Goal: Task Accomplishment & Management: Use online tool/utility

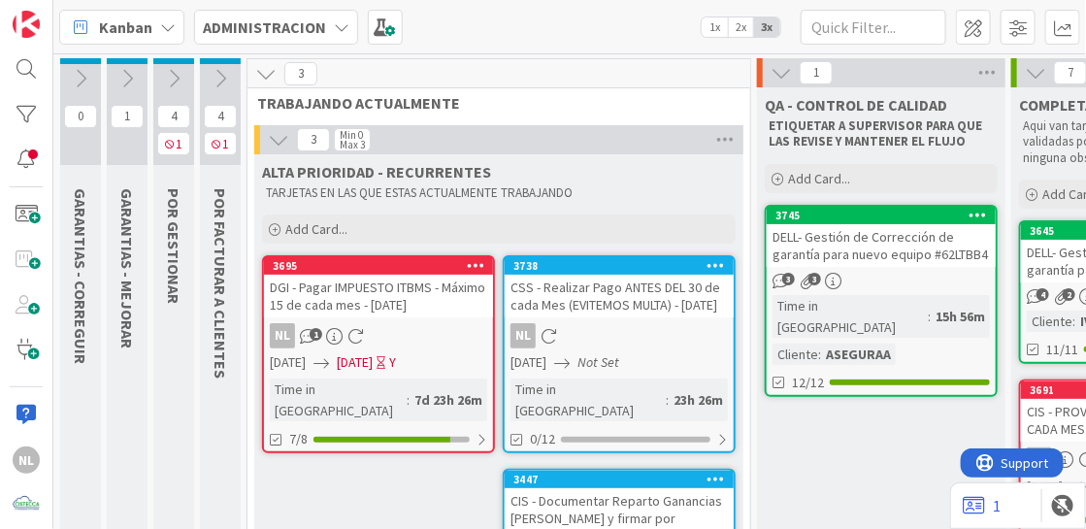
click at [215, 71] on icon at bounding box center [220, 78] width 21 height 21
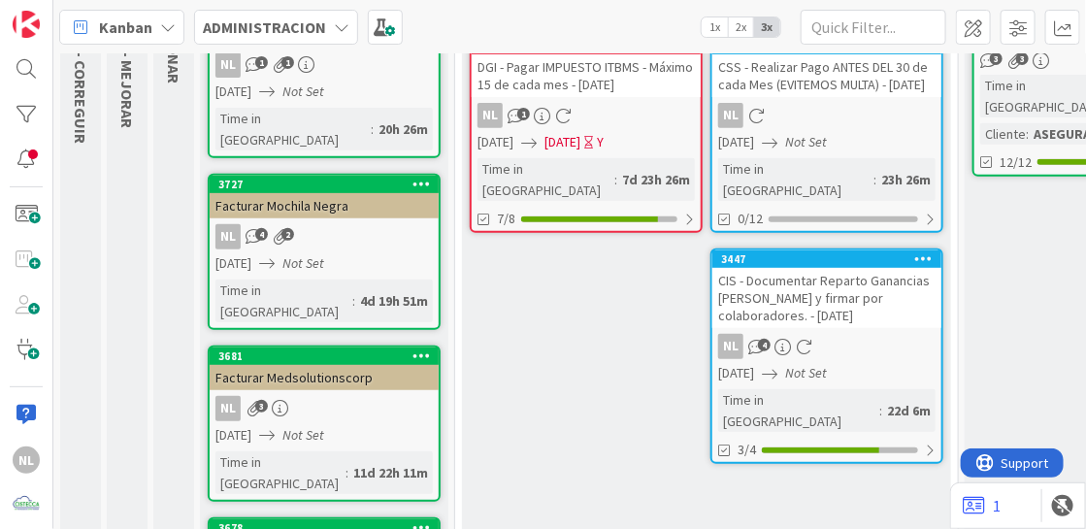
scroll to position [388, 0]
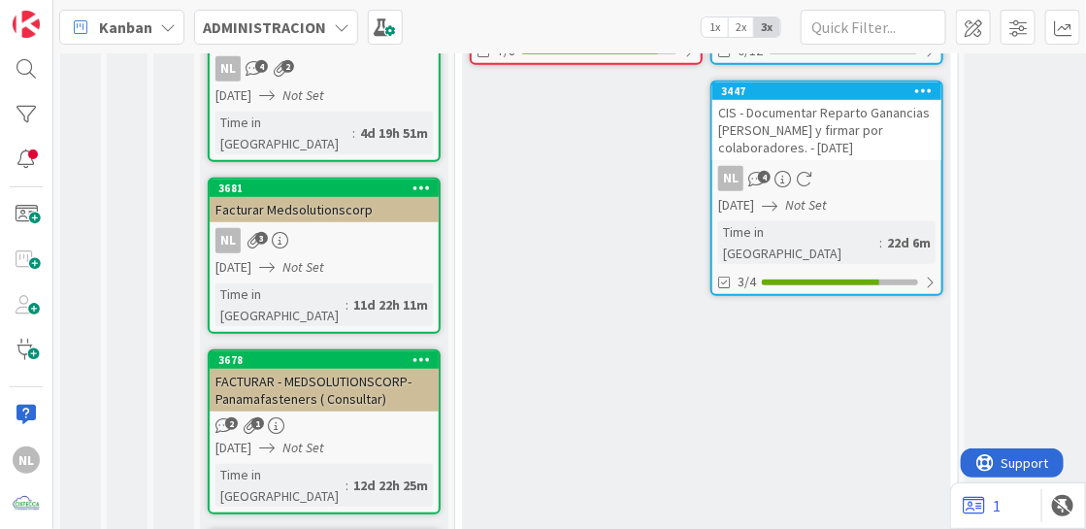
click at [323, 179] on link "3681 Facturar Medsolutionscorp NL 3 [DATE] Not Set Time in [GEOGRAPHIC_DATA] : …" at bounding box center [324, 256] width 233 height 156
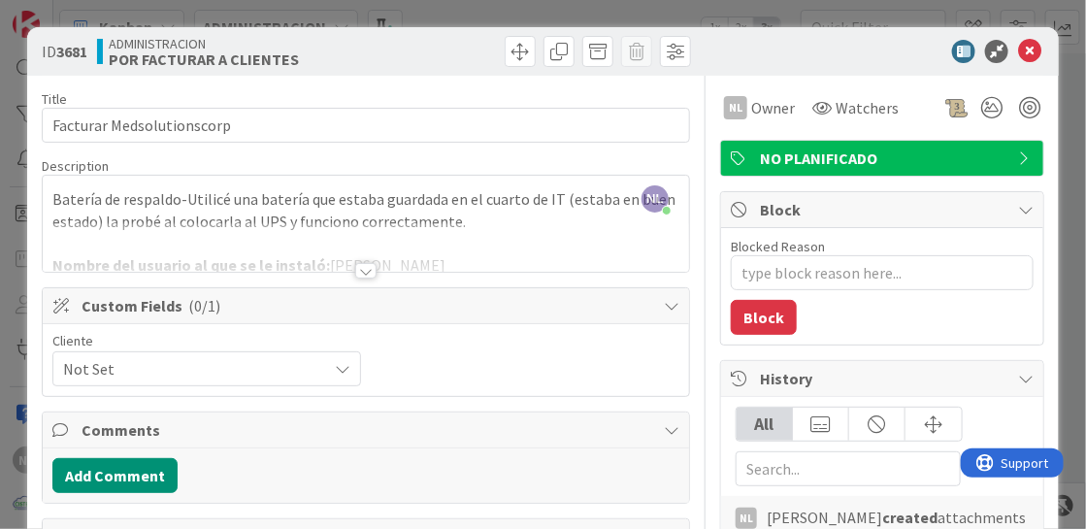
click at [361, 272] on div at bounding box center [365, 271] width 21 height 16
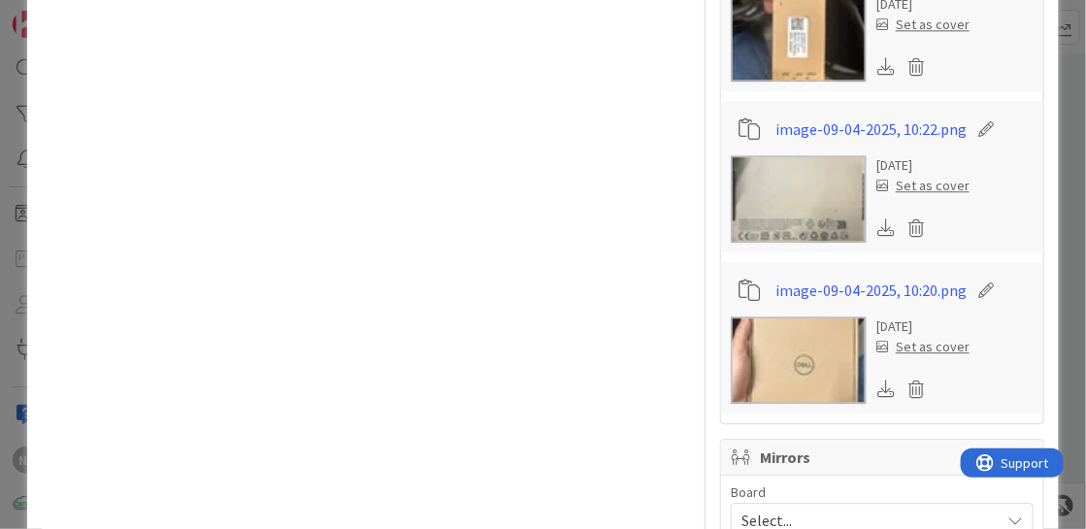
scroll to position [1456, 0]
click at [809, 28] on img at bounding box center [799, 36] width 136 height 87
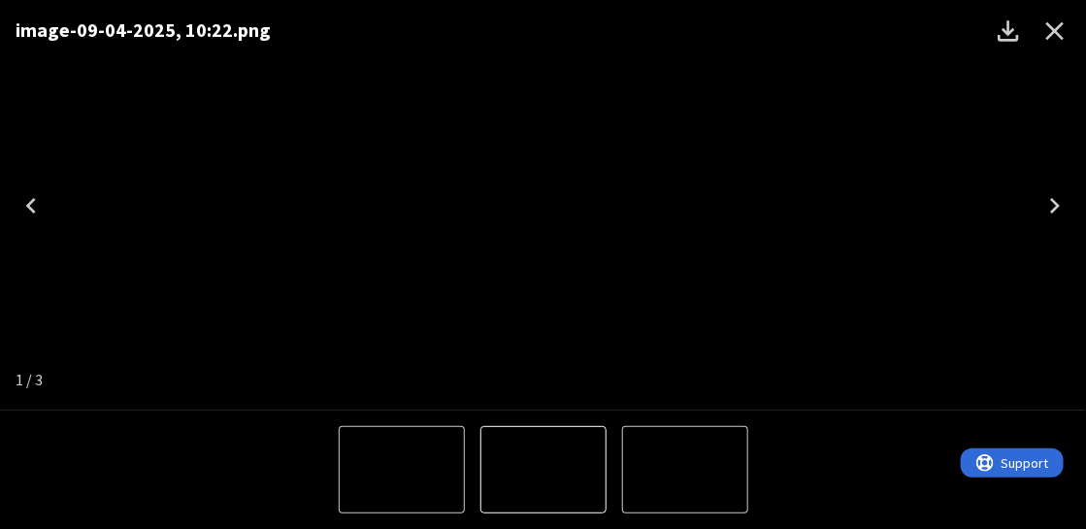
click at [1056, 34] on icon "Close" at bounding box center [1055, 31] width 31 height 31
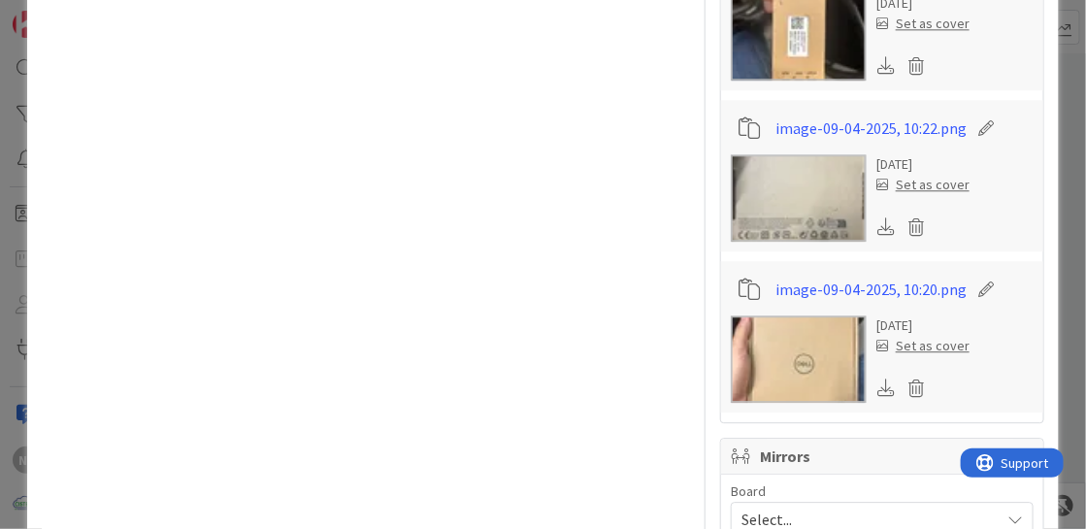
scroll to position [1446, 0]
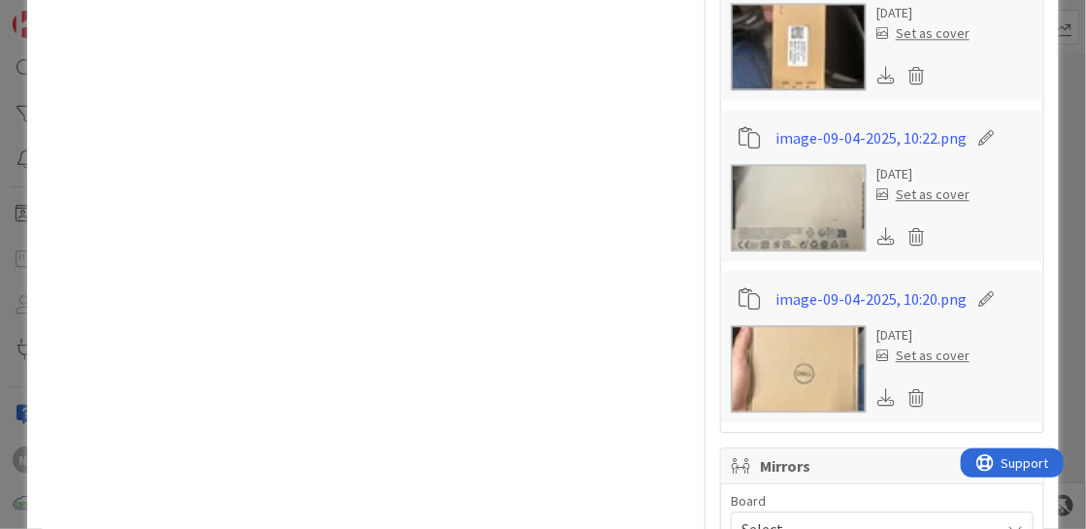
click at [802, 378] on img at bounding box center [799, 368] width 136 height 87
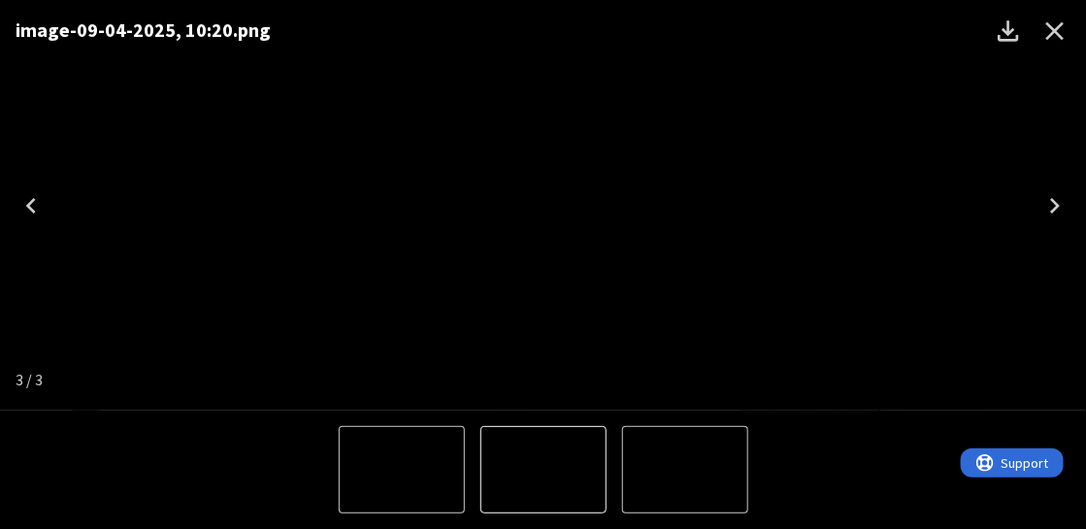
click at [1042, 32] on icon "Close" at bounding box center [1055, 31] width 31 height 31
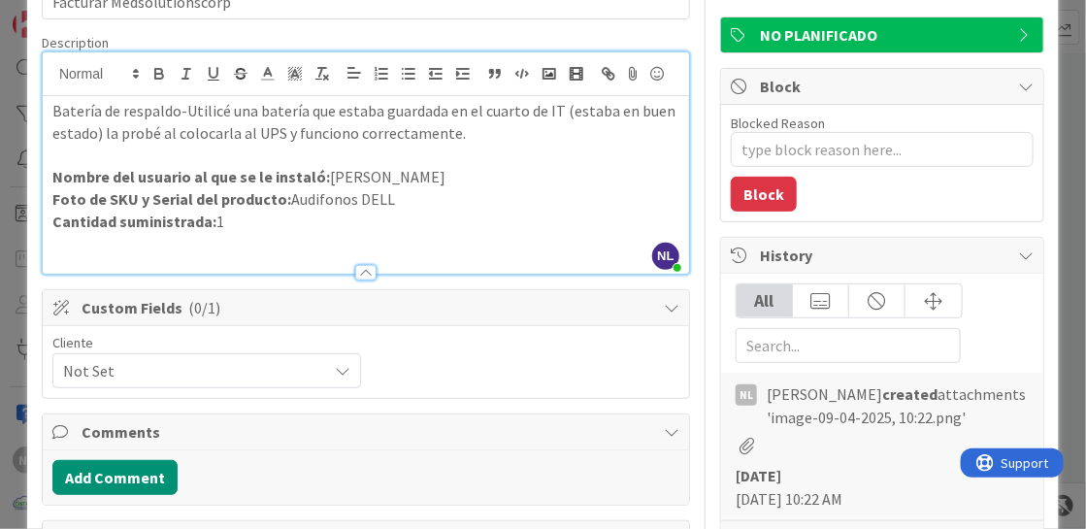
scroll to position [87, 0]
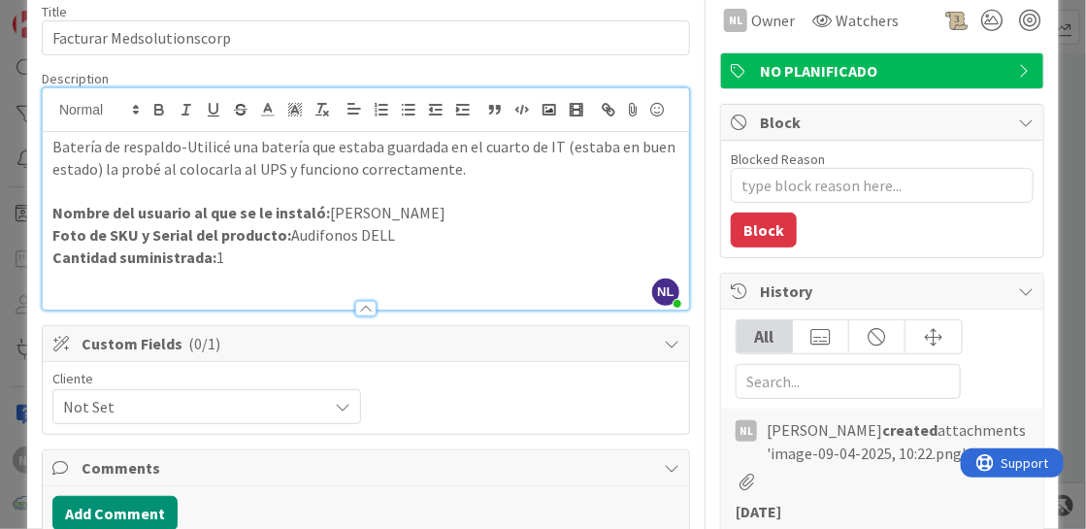
click at [615, 424] on div "Cliente Not Set" at bounding box center [365, 398] width 627 height 52
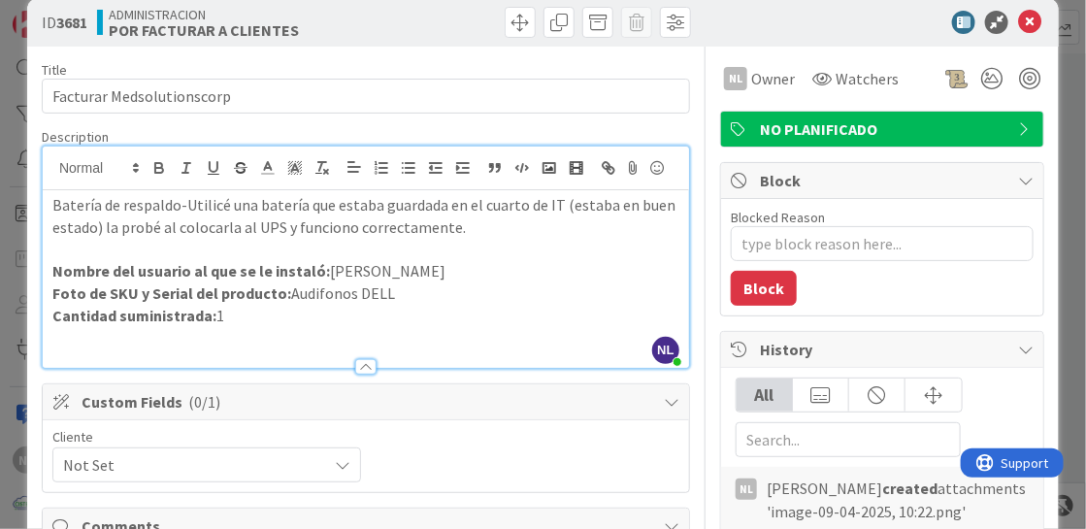
scroll to position [0, 0]
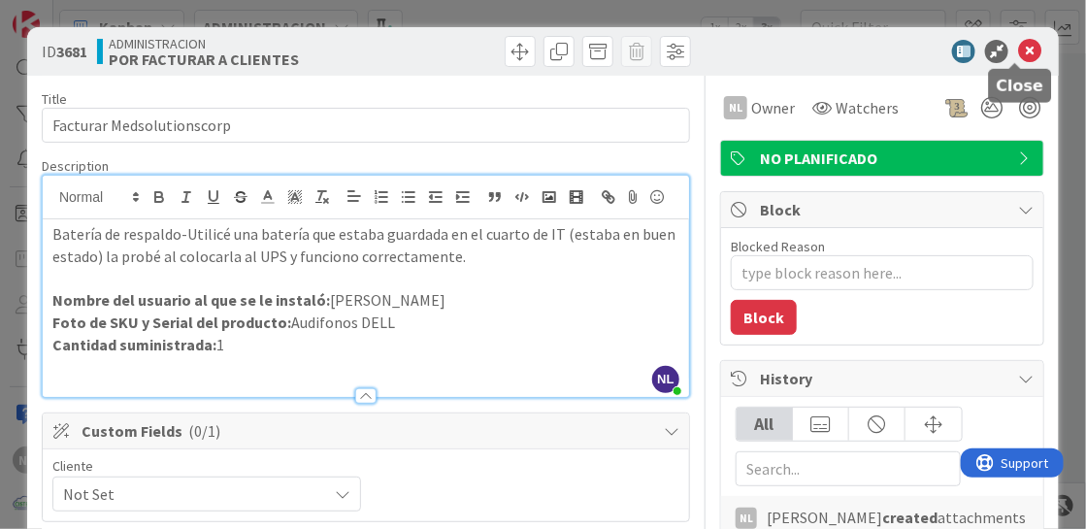
click at [1011, 36] on div "ID 3681 ADMINISTRACION POR FACTURAR A CLIENTES" at bounding box center [543, 51] width 1032 height 49
click at [1017, 34] on div "ID 3681 ADMINISTRACION POR FACTURAR A CLIENTES" at bounding box center [543, 51] width 1032 height 49
click at [1018, 42] on icon at bounding box center [1029, 51] width 23 height 23
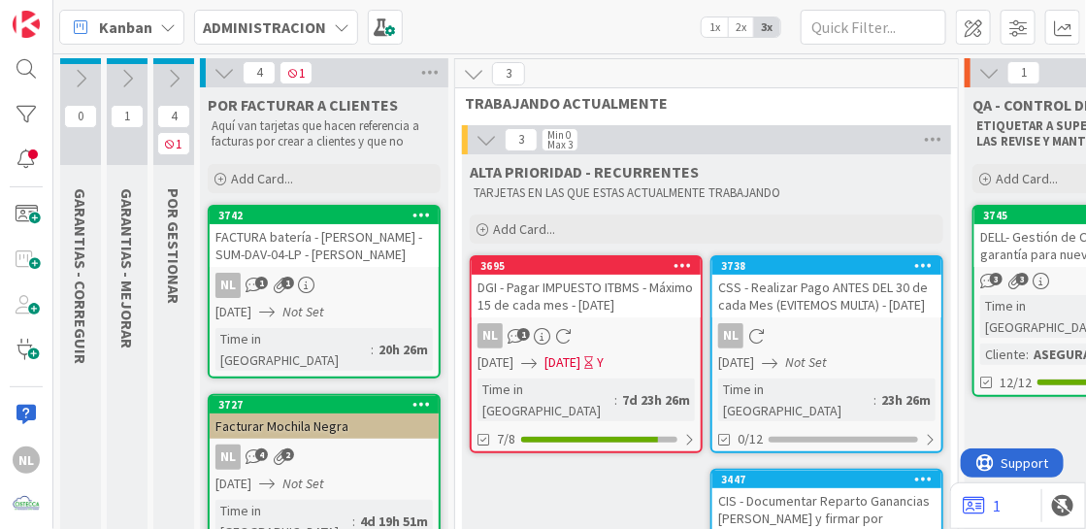
click at [170, 81] on icon at bounding box center [173, 78] width 21 height 21
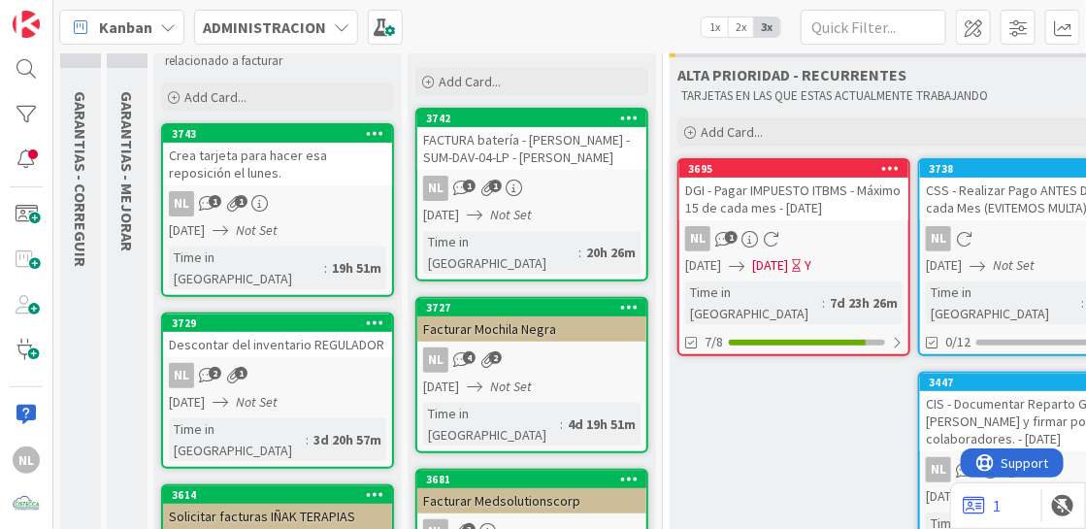
scroll to position [194, 0]
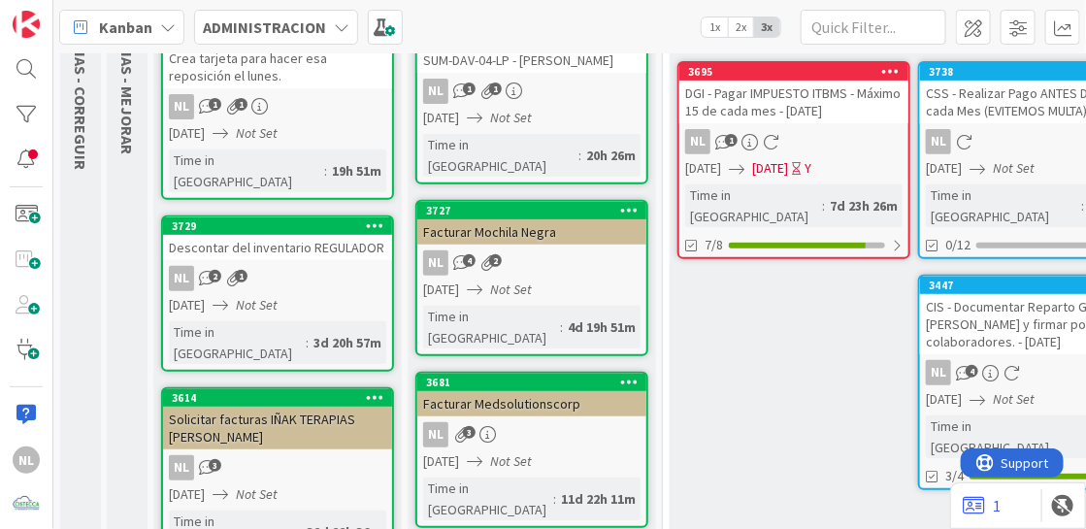
click at [248, 235] on div "Descontar del inventario REGULADOR" at bounding box center [277, 247] width 229 height 25
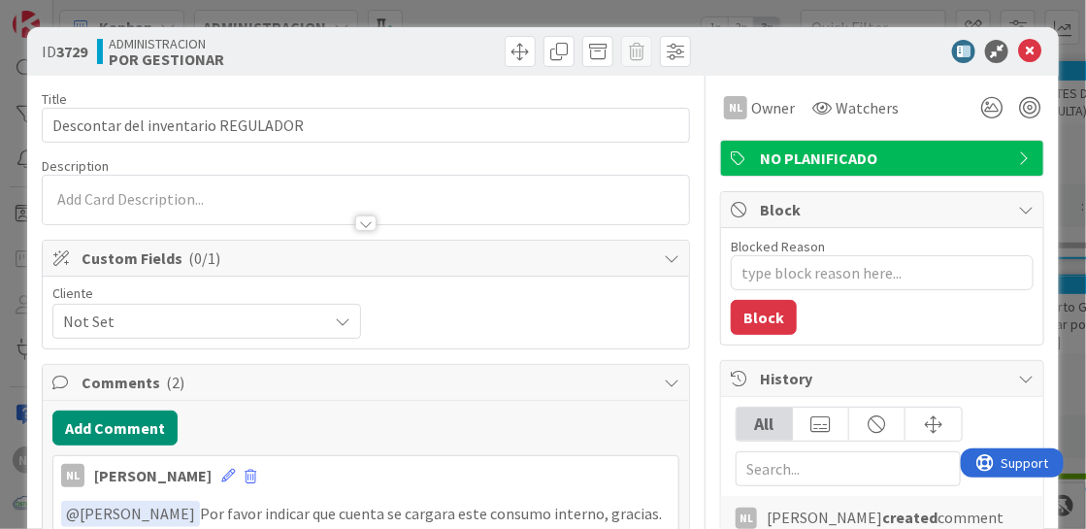
type textarea "x"
click at [1018, 49] on icon at bounding box center [1029, 51] width 23 height 23
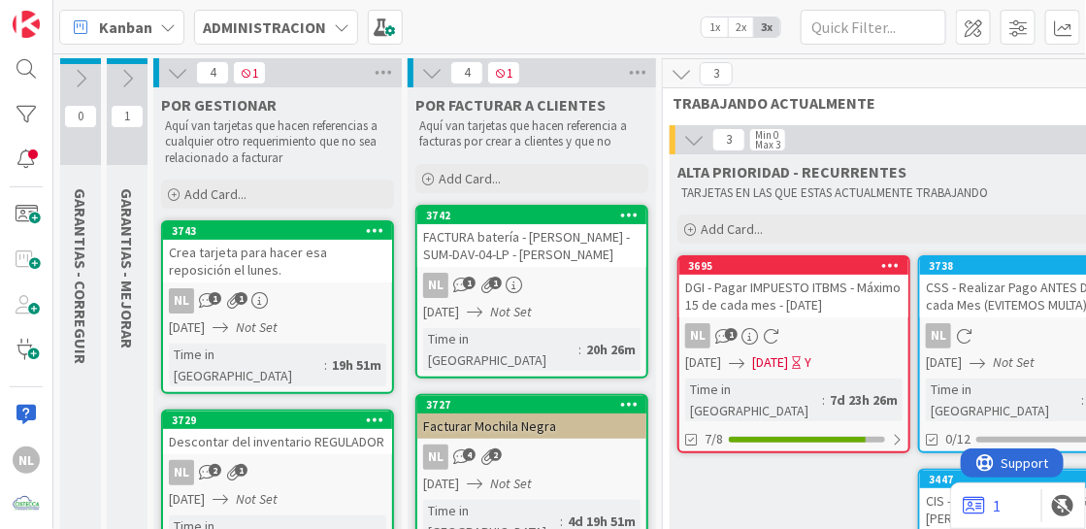
click at [122, 80] on icon at bounding box center [126, 78] width 21 height 21
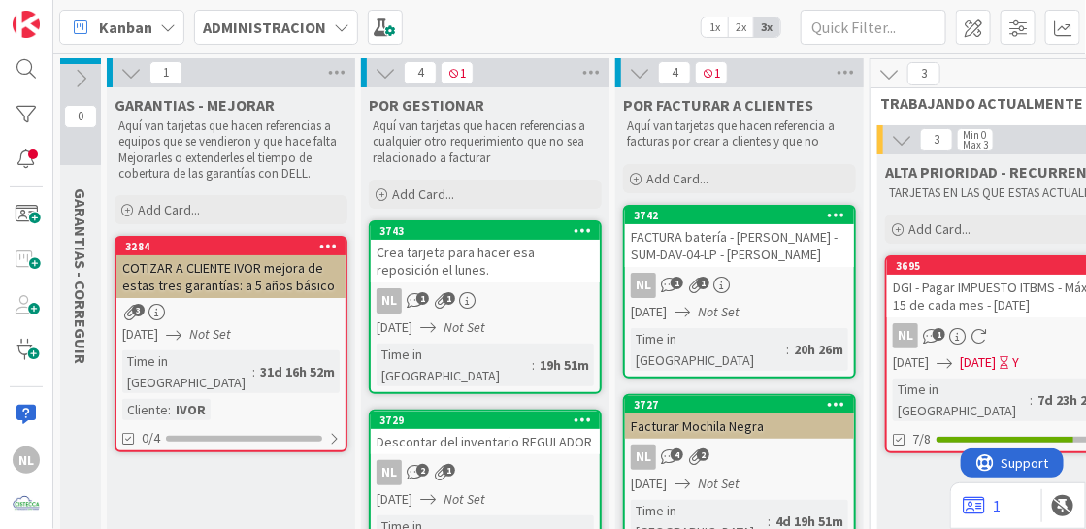
click at [124, 72] on icon at bounding box center [130, 72] width 21 height 21
